Goal: Information Seeking & Learning: Compare options

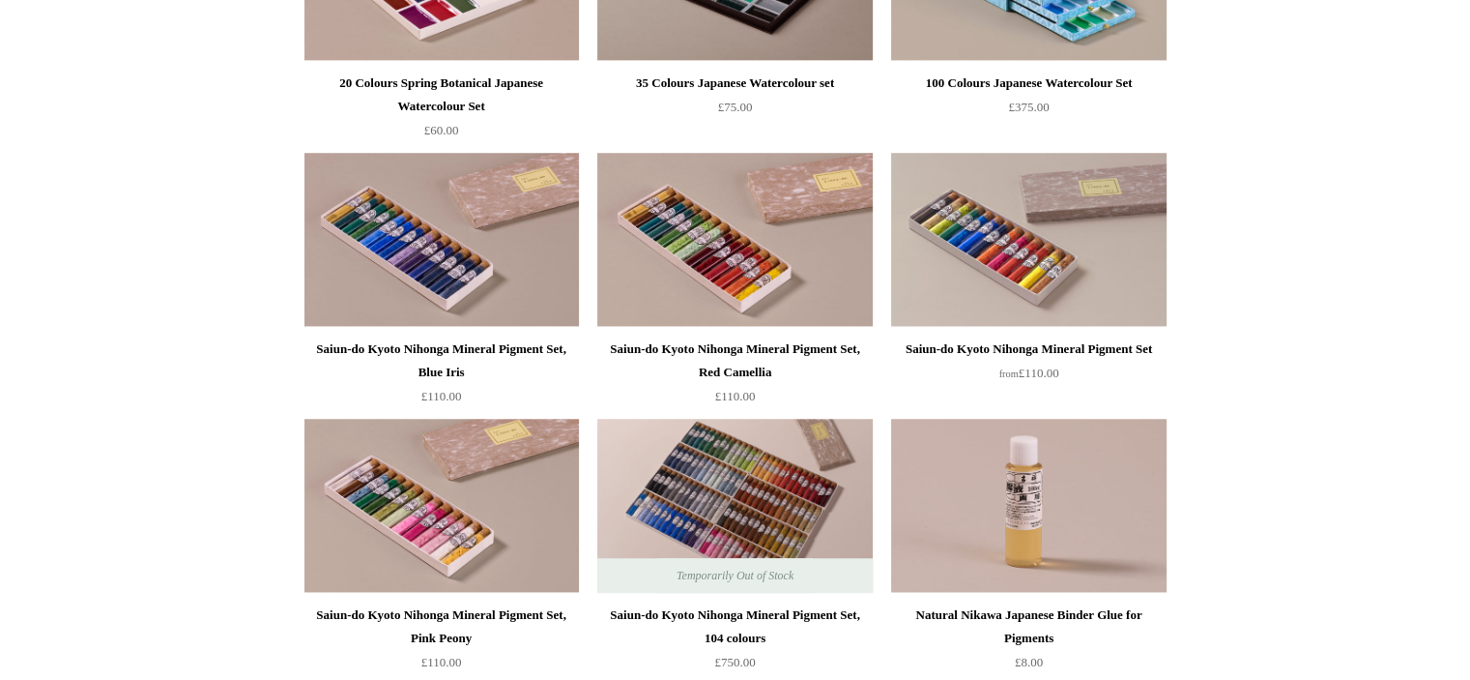
scroll to position [1709, 0]
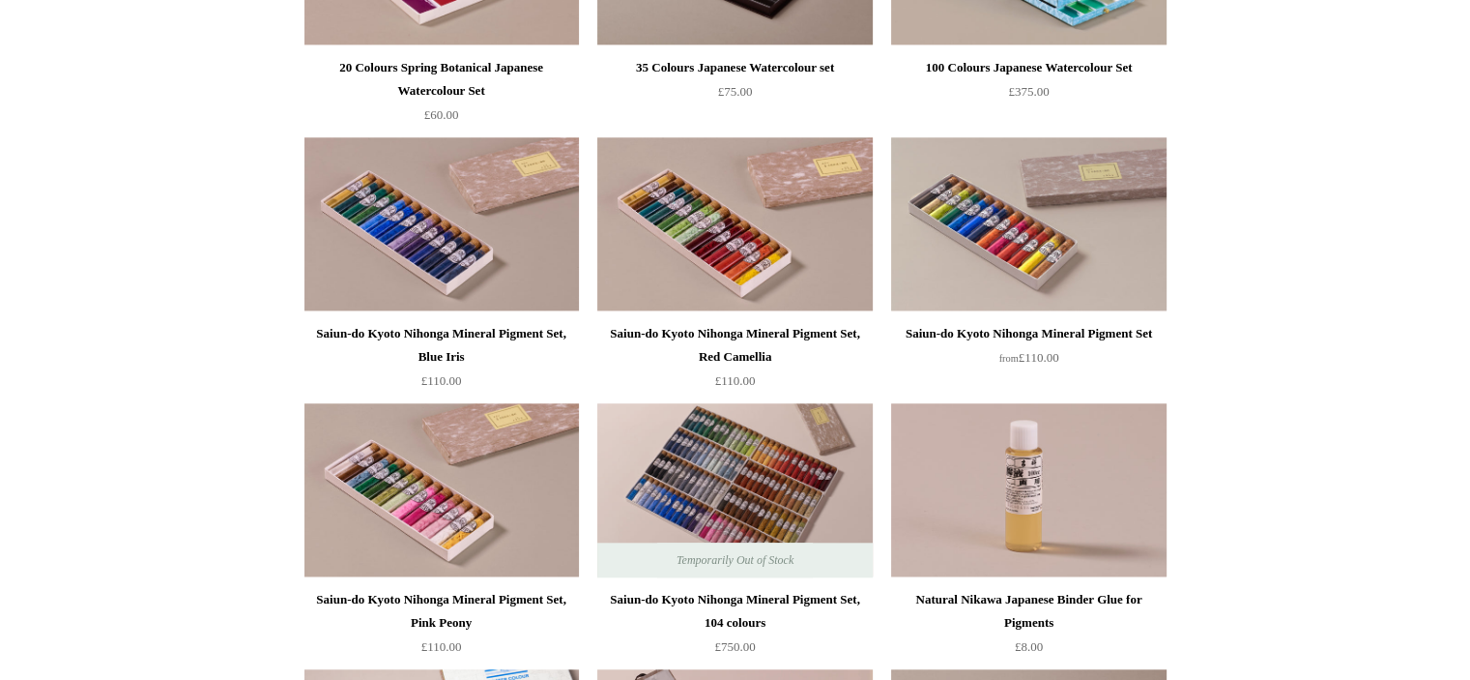
drag, startPoint x: 696, startPoint y: 320, endPoint x: 712, endPoint y: 329, distance: 17.7
click at [712, 329] on div "Saiun-do Kyoto Nihonga Mineral Pigment Set, Red Camellia" at bounding box center [734, 345] width 265 height 46
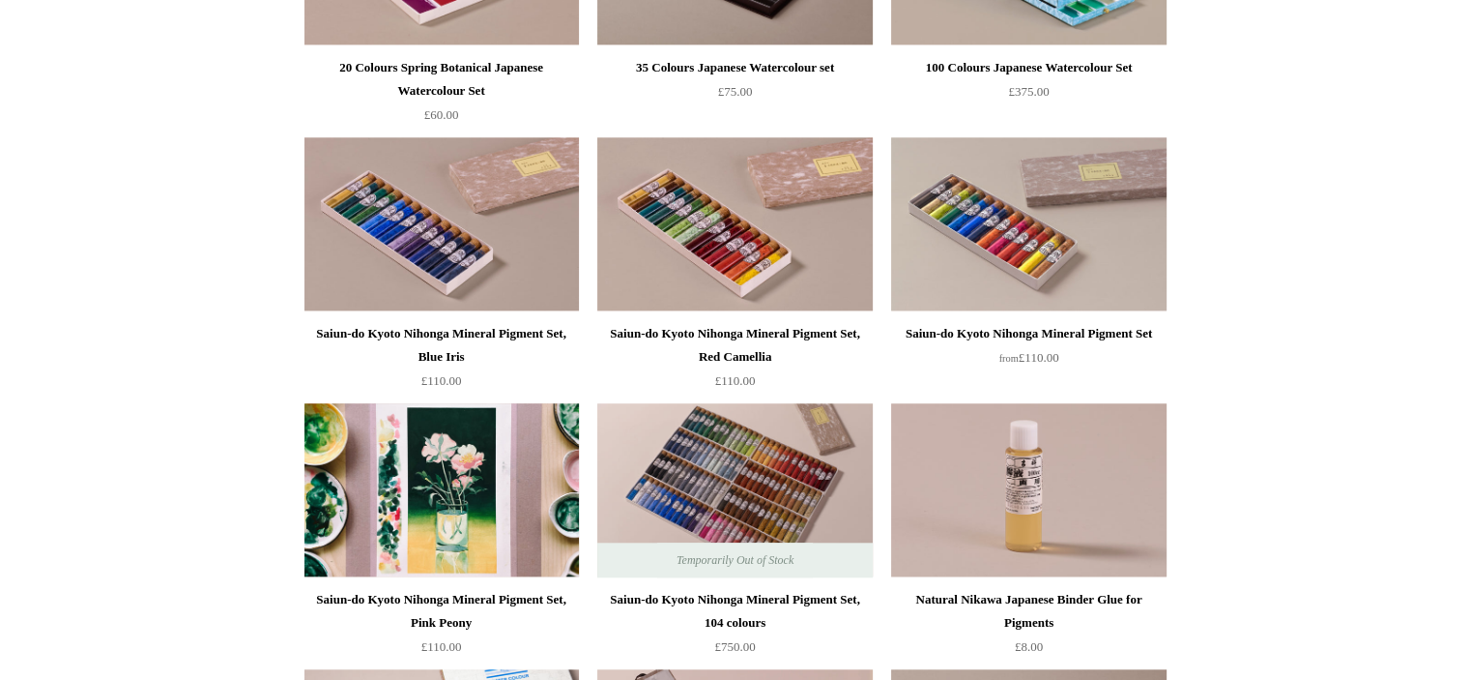
click at [476, 453] on img at bounding box center [442, 490] width 275 height 174
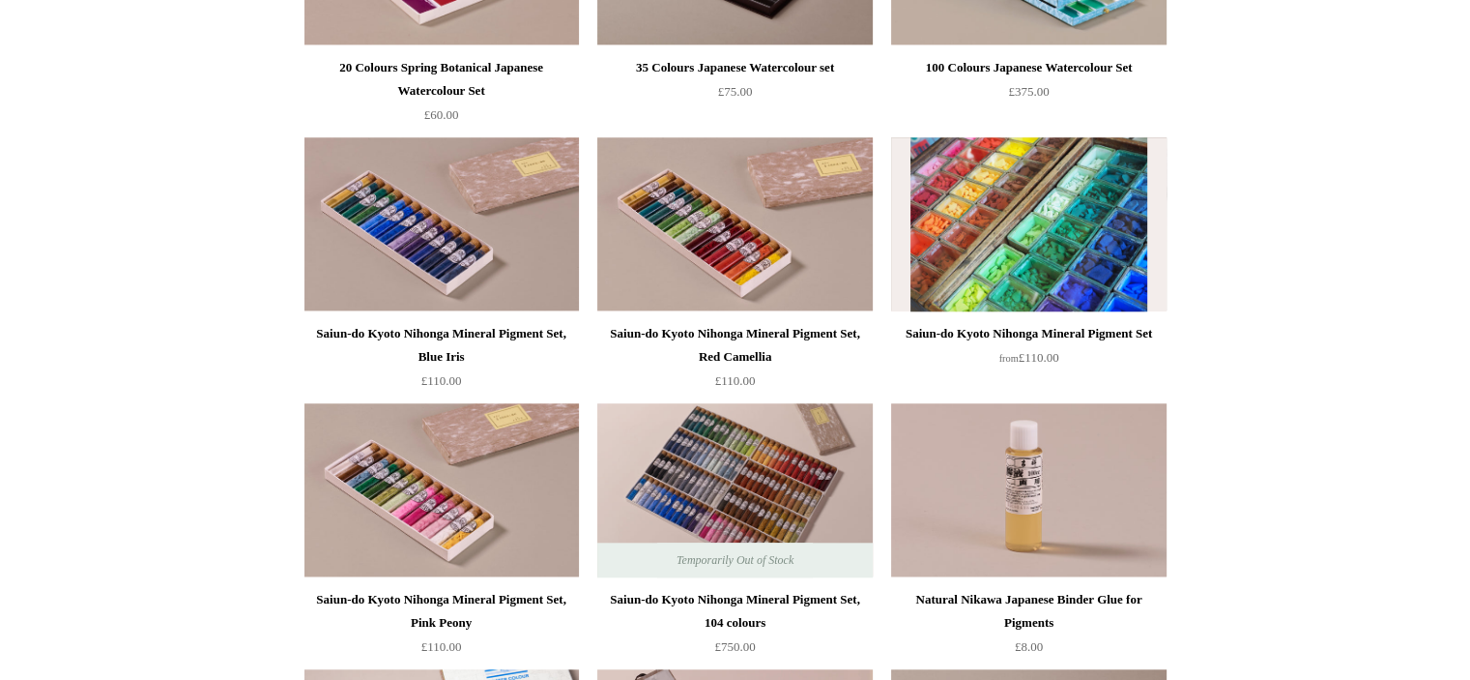
click at [969, 227] on img at bounding box center [1028, 224] width 275 height 174
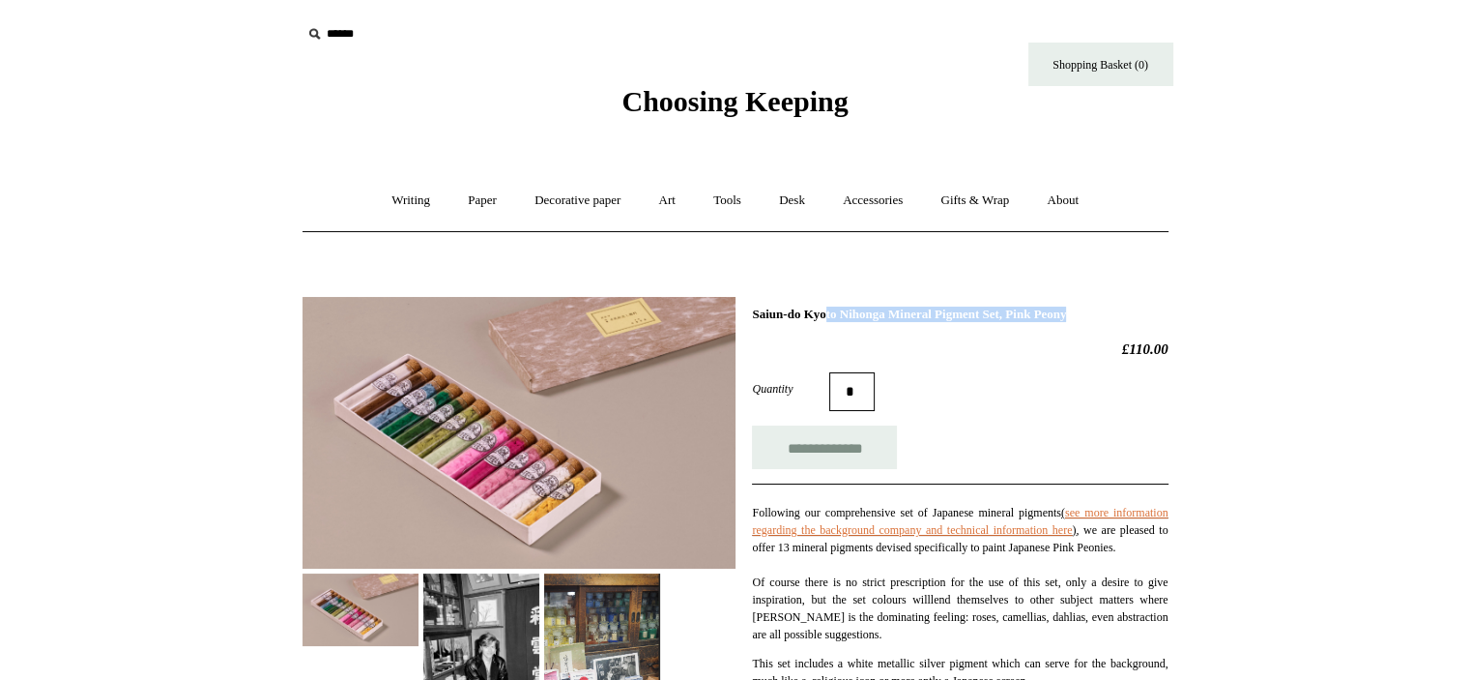
click at [525, 455] on img at bounding box center [519, 433] width 433 height 272
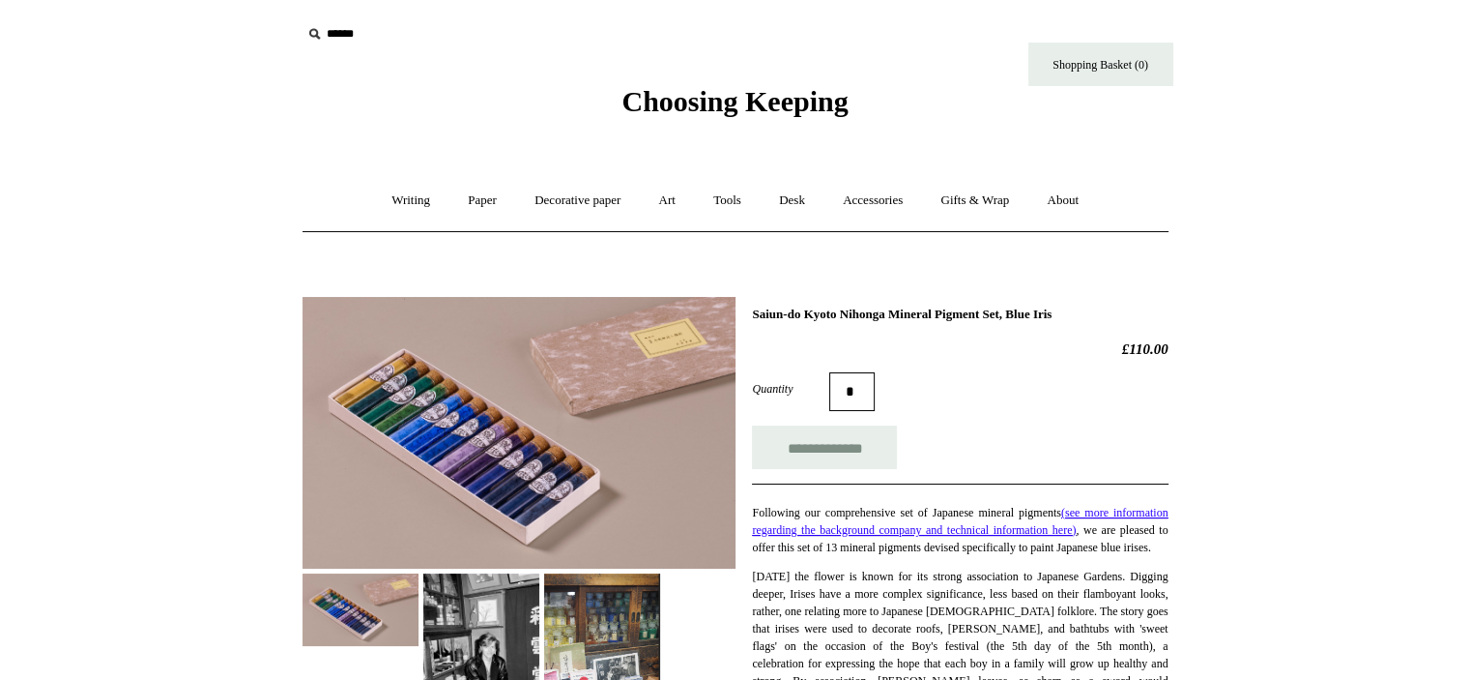
click at [458, 438] on img at bounding box center [519, 433] width 433 height 272
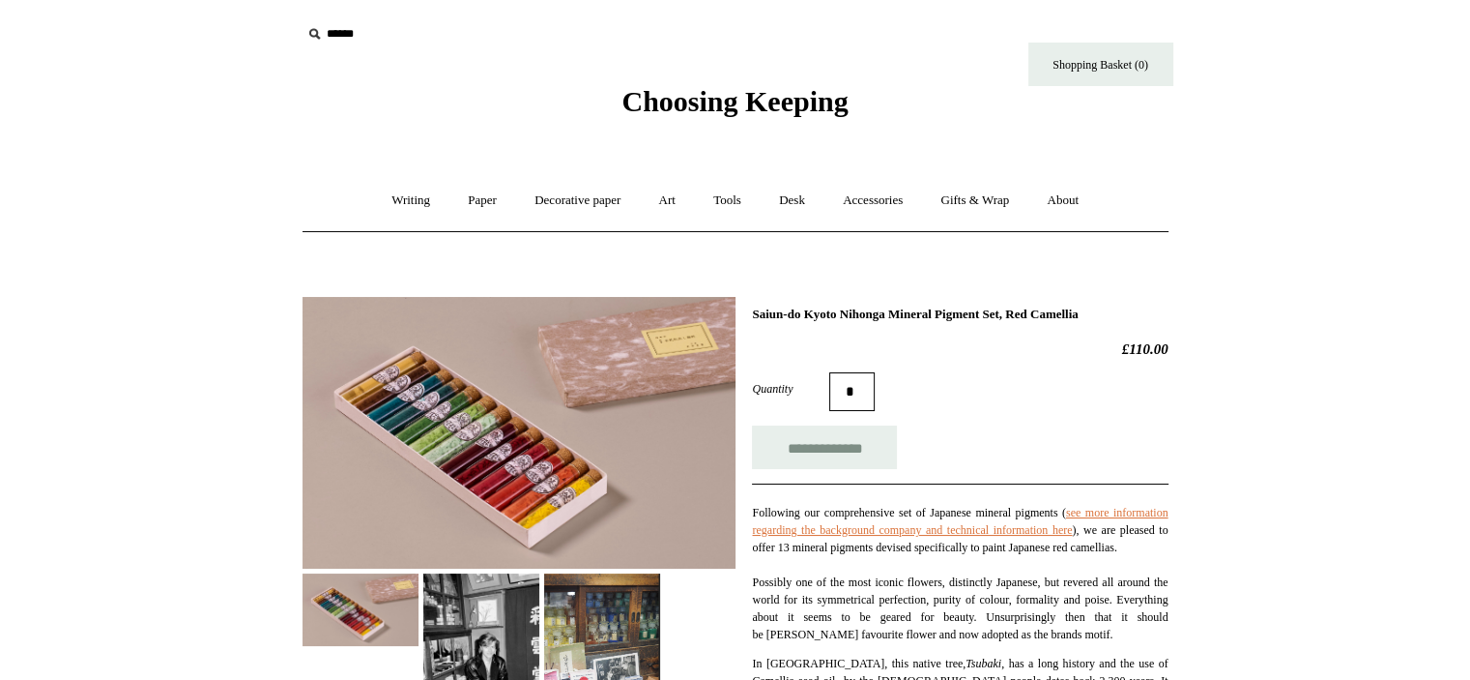
click at [446, 545] on img at bounding box center [519, 433] width 433 height 272
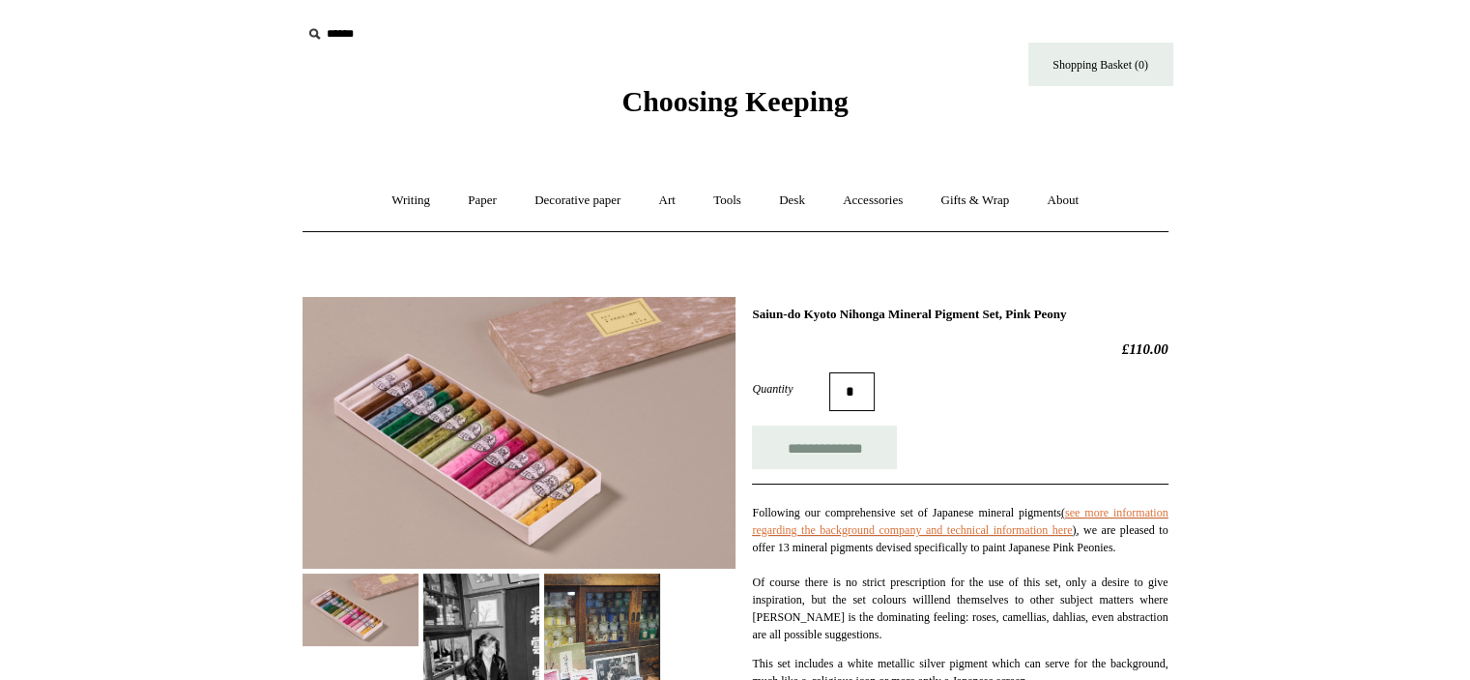
click at [514, 436] on img at bounding box center [519, 433] width 433 height 272
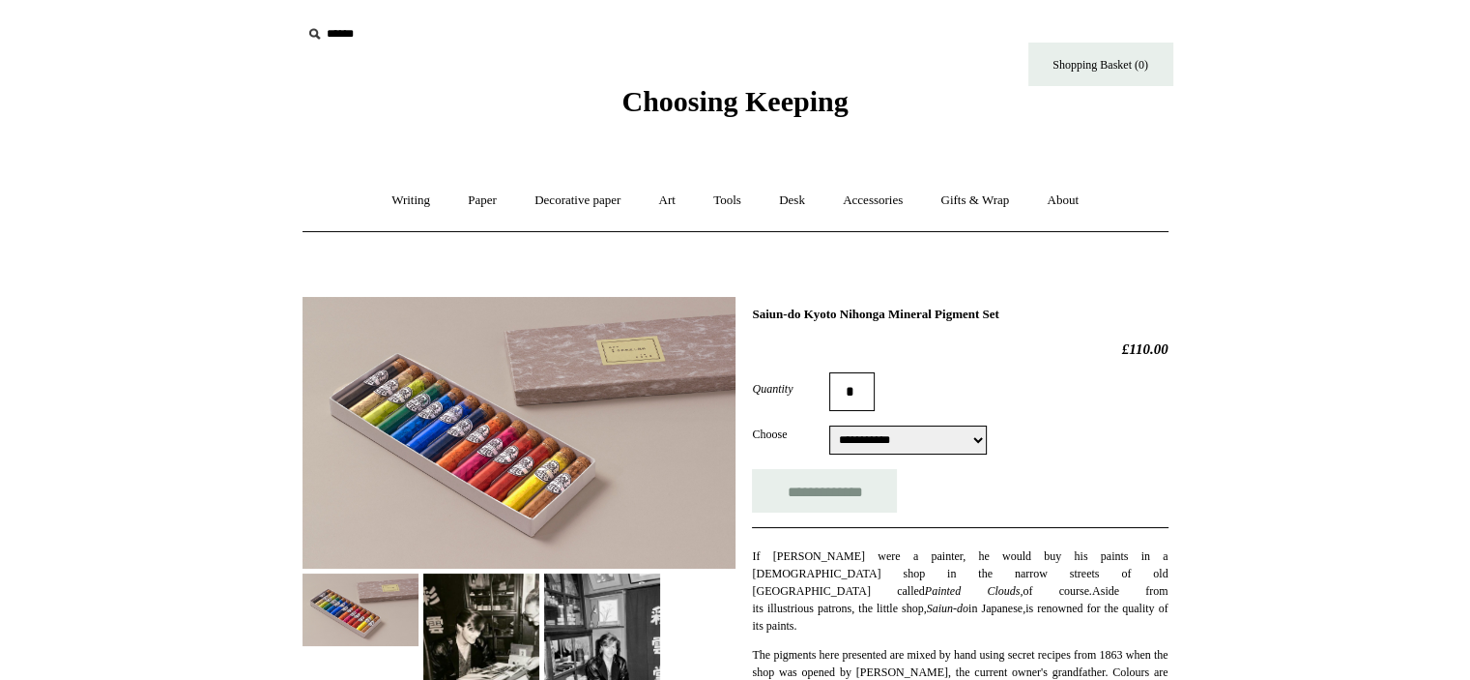
click at [497, 486] on img at bounding box center [519, 433] width 433 height 272
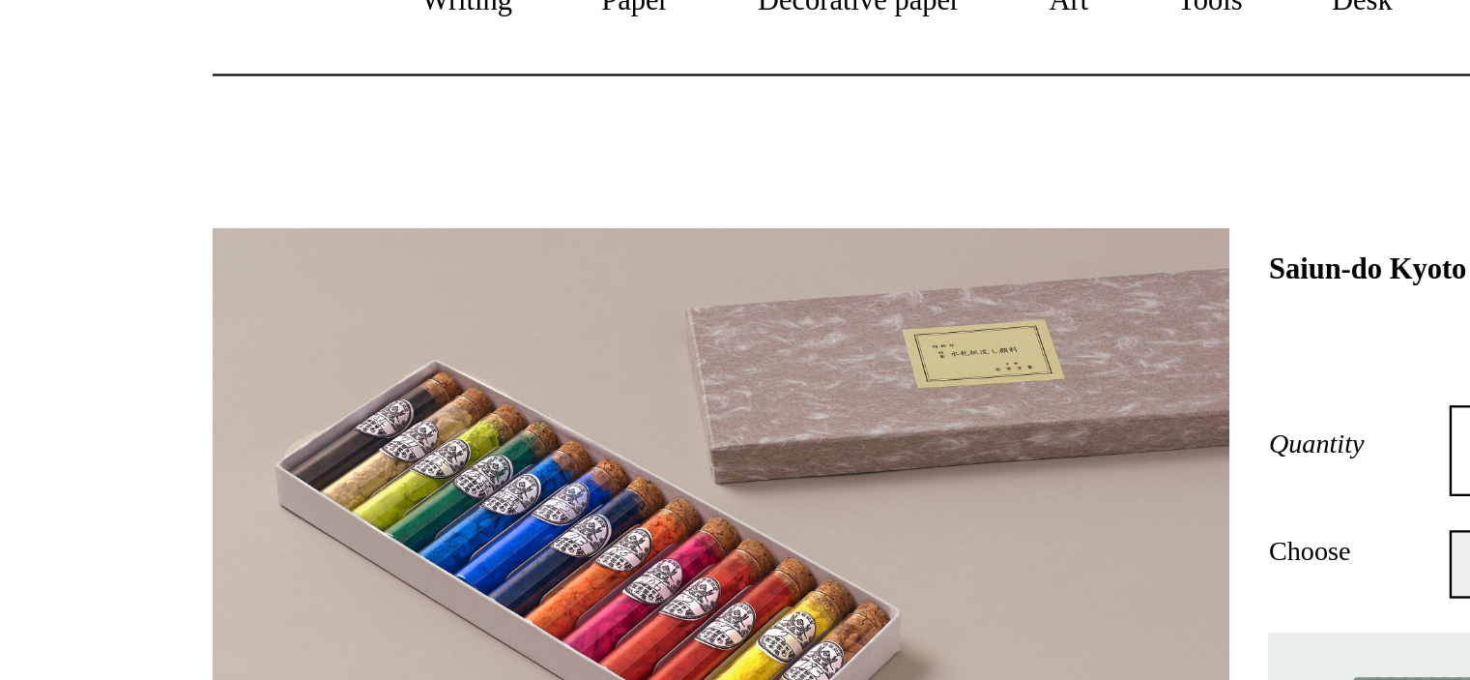
click at [412, 381] on img at bounding box center [519, 433] width 433 height 272
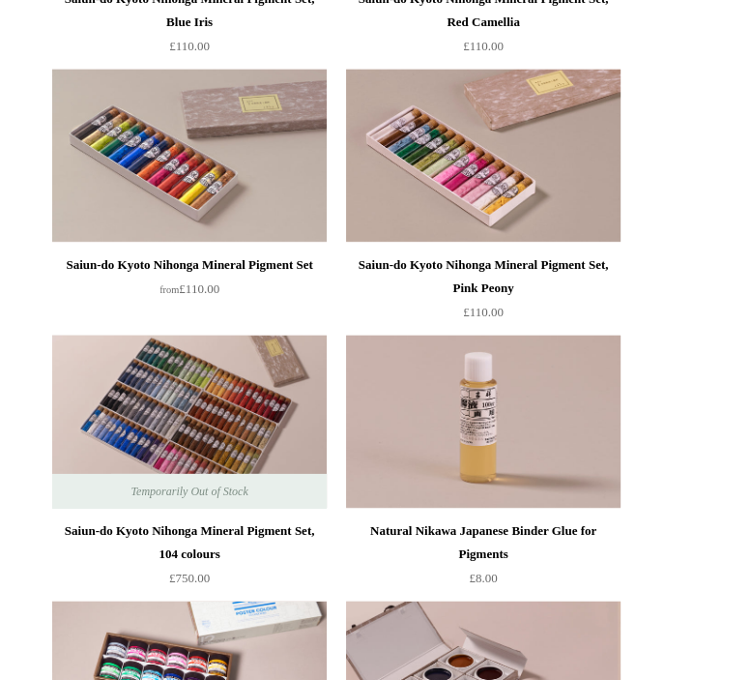
scroll to position [3105, 0]
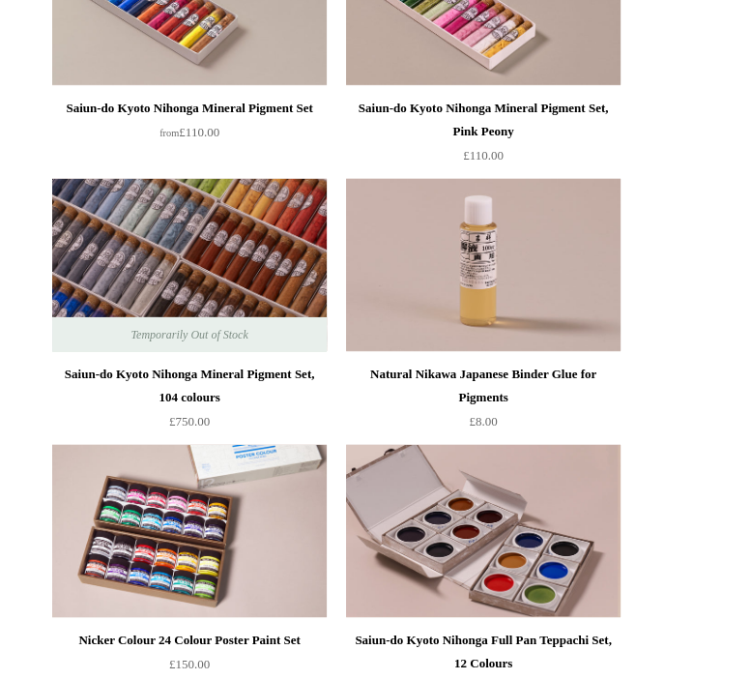
click at [210, 244] on img at bounding box center [189, 265] width 275 height 174
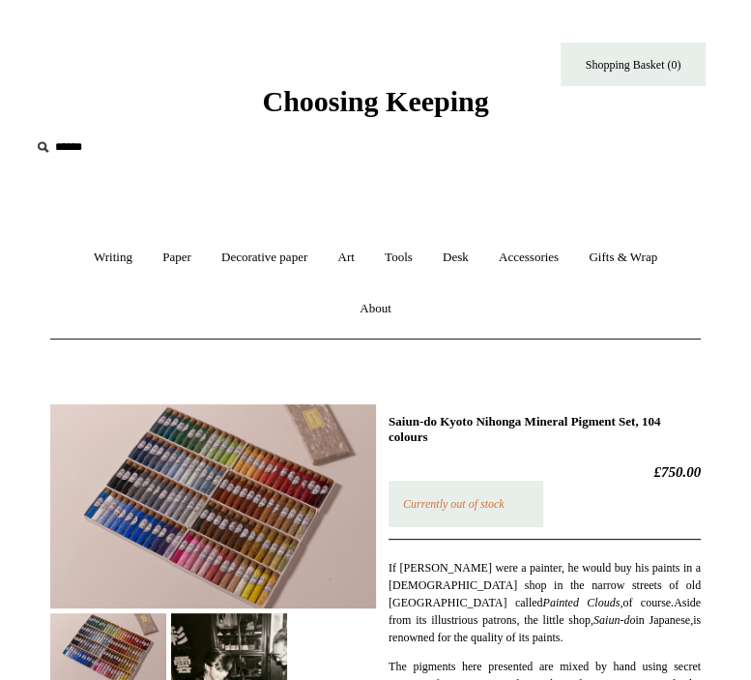
click at [165, 500] on img at bounding box center [213, 506] width 326 height 204
